Goal: Use online tool/utility: Utilize a website feature to perform a specific function

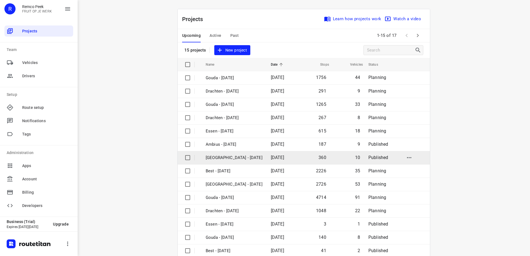
click at [237, 158] on p "[GEOGRAPHIC_DATA] - [DATE]" at bounding box center [234, 158] width 57 height 6
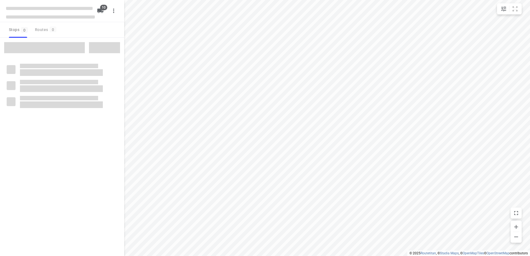
type input "distance"
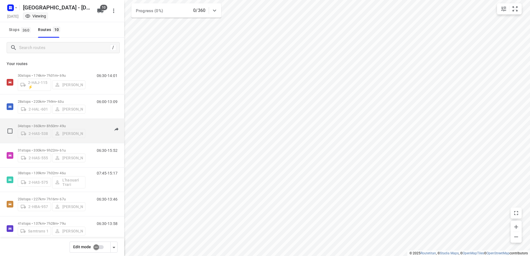
click at [96, 131] on div "06:00-14:50" at bounding box center [104, 132] width 28 height 17
click at [30, 124] on p "34 stops • 360km • 8h50m • 49u" at bounding box center [52, 126] width 68 height 4
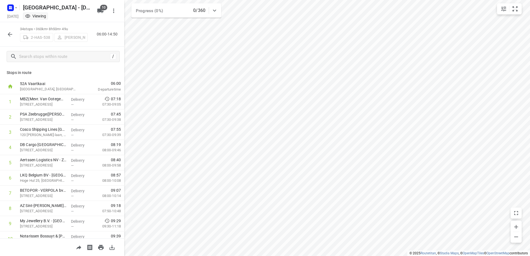
click at [9, 36] on icon "button" at bounding box center [10, 34] width 7 height 7
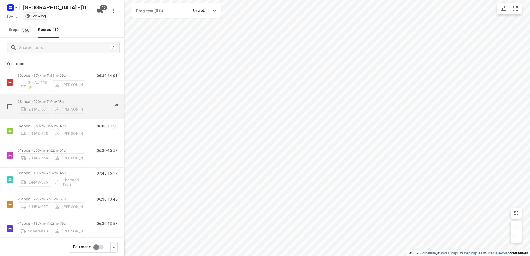
click at [98, 104] on div "06:00-13:09" at bounding box center [104, 108] width 28 height 17
click at [41, 100] on p "28 stops • 220km • 7h9m • 63u" at bounding box center [52, 102] width 68 height 4
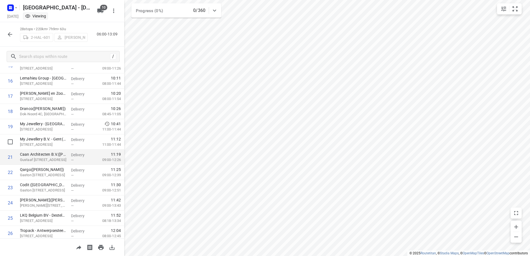
scroll to position [298, 0]
